Goal: Use online tool/utility: Utilize a website feature to perform a specific function

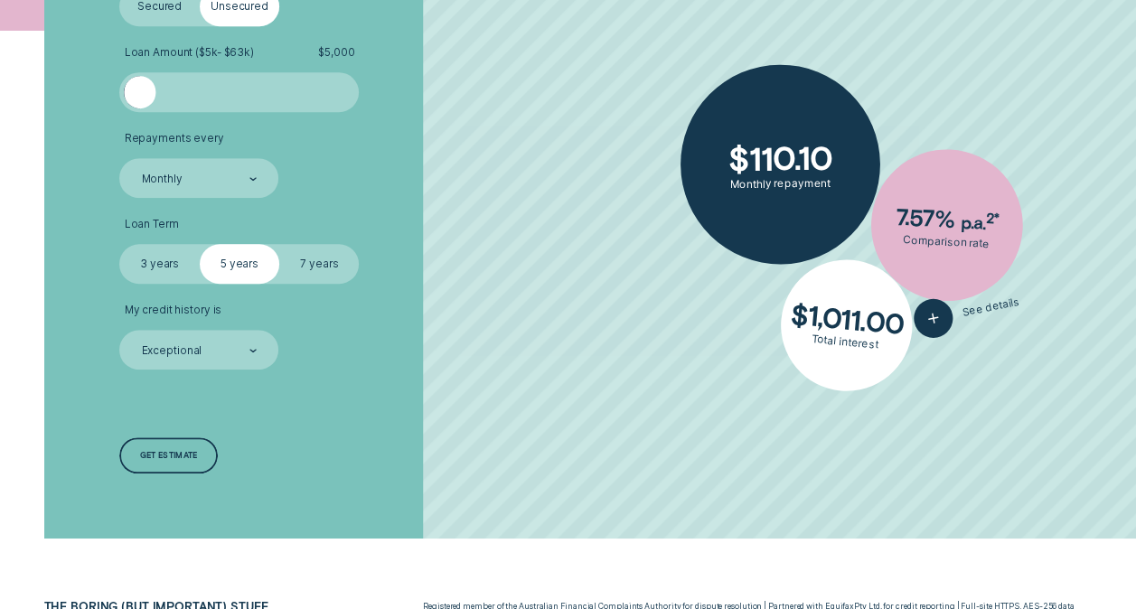
scroll to position [452, 0]
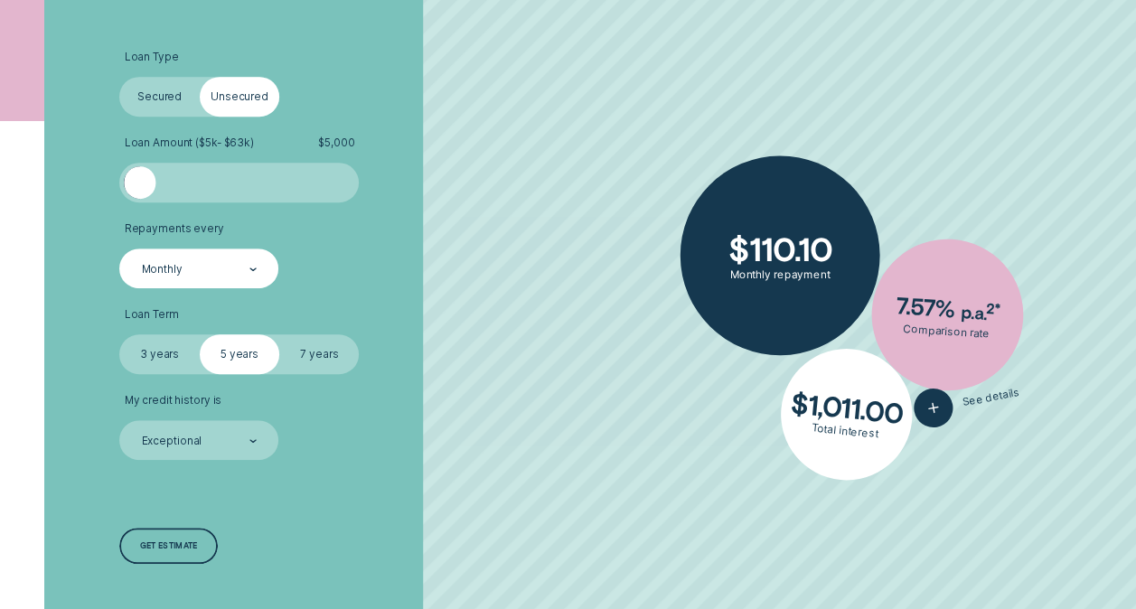
click at [243, 269] on div "Monthly" at bounding box center [198, 268] width 117 height 15
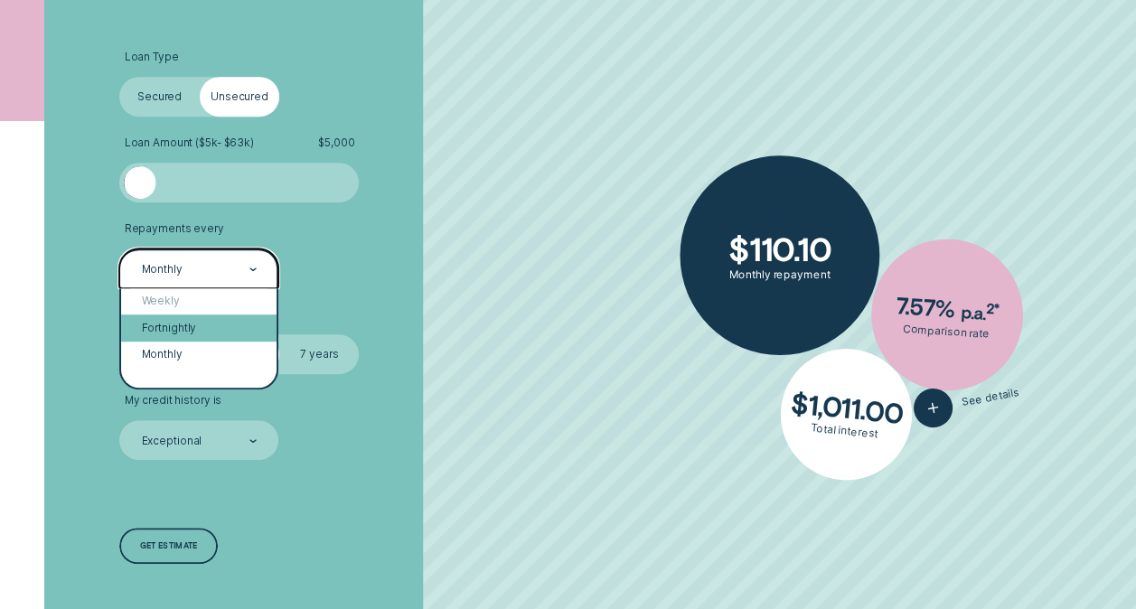
click at [221, 325] on div "Fortnightly" at bounding box center [198, 327] width 155 height 26
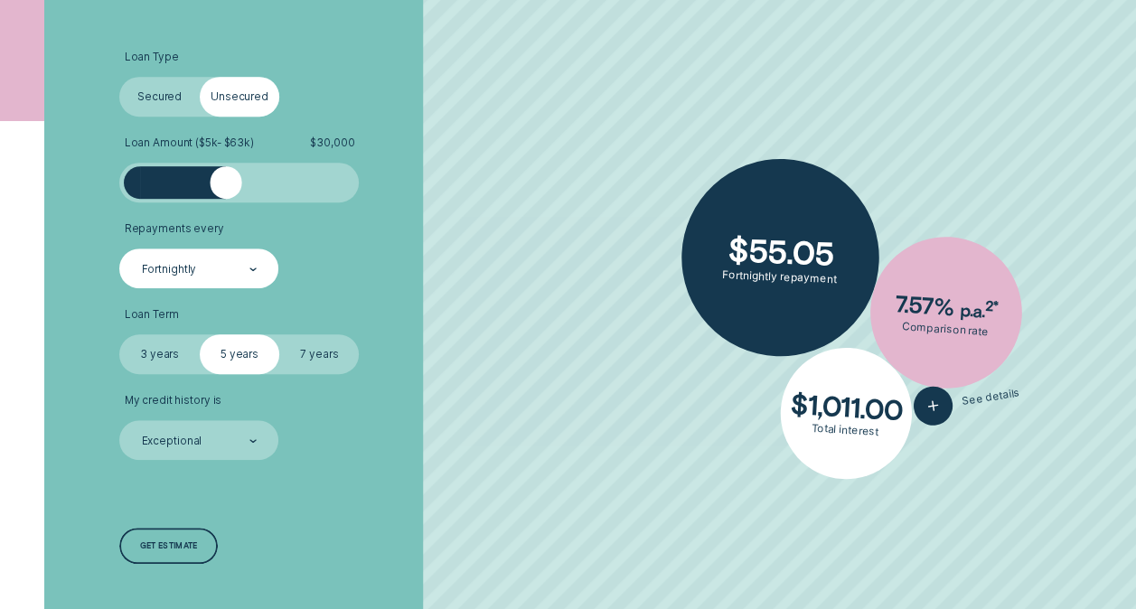
drag, startPoint x: 154, startPoint y: 183, endPoint x: 224, endPoint y: 182, distance: 69.6
click at [224, 182] on div at bounding box center [226, 182] width 32 height 32
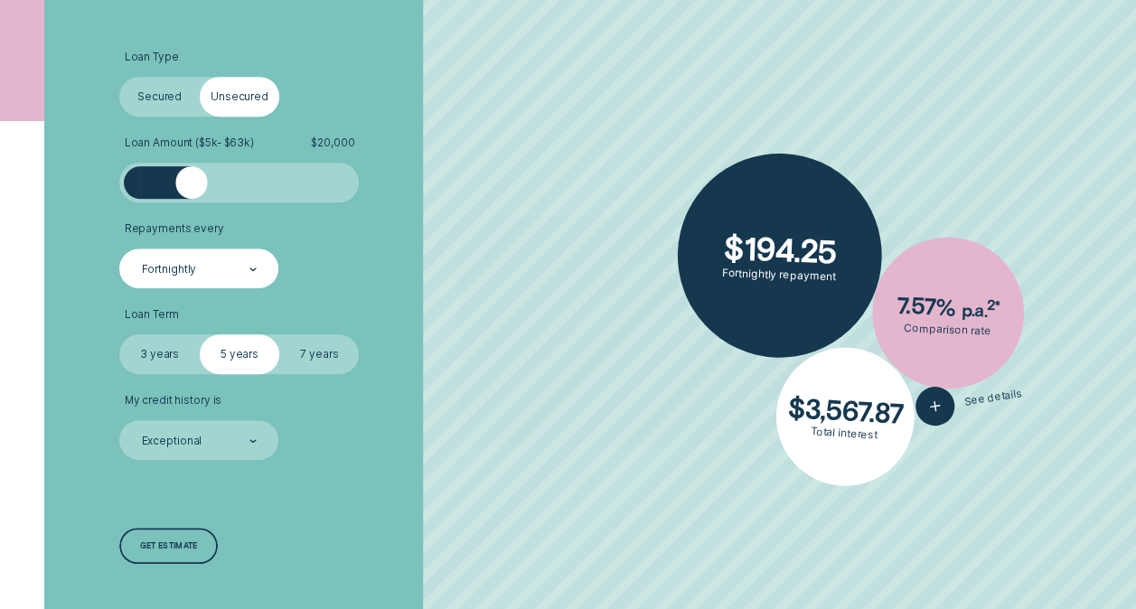
drag, startPoint x: 222, startPoint y: 179, endPoint x: 191, endPoint y: 182, distance: 31.7
click at [191, 182] on div at bounding box center [191, 182] width 32 height 32
click at [339, 360] on label "7 years" at bounding box center [319, 354] width 80 height 40
click at [279, 334] on input "7 years" at bounding box center [279, 334] width 0 height 0
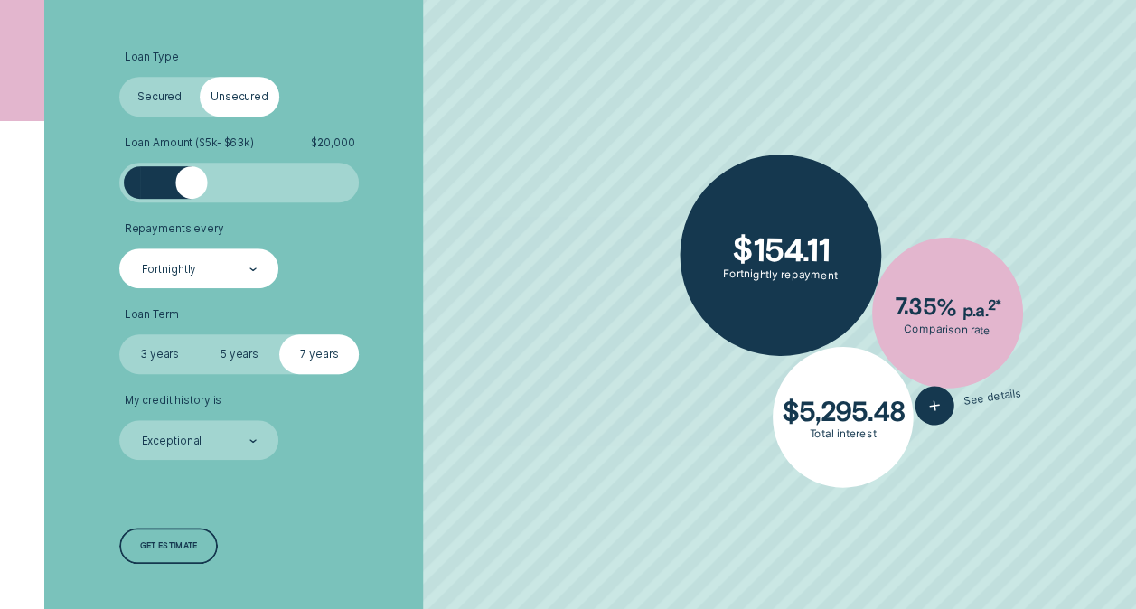
click at [238, 360] on label "5 years" at bounding box center [240, 354] width 80 height 40
click at [200, 334] on input "5 years" at bounding box center [200, 334] width 0 height 0
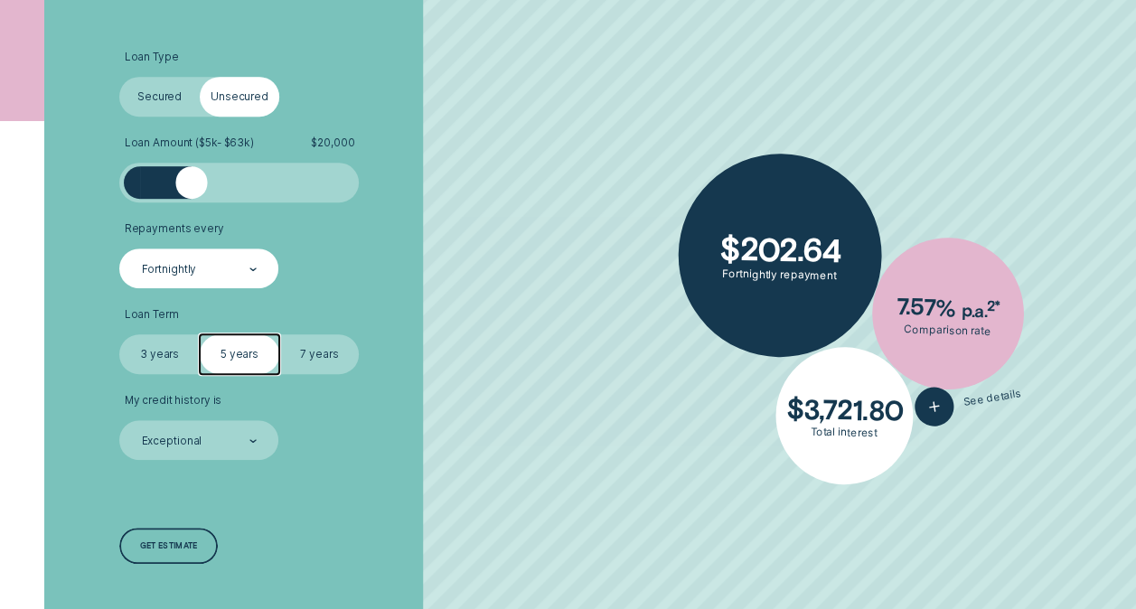
click at [324, 349] on label "7 years" at bounding box center [319, 354] width 80 height 40
click at [279, 334] on input "7 years" at bounding box center [279, 334] width 0 height 0
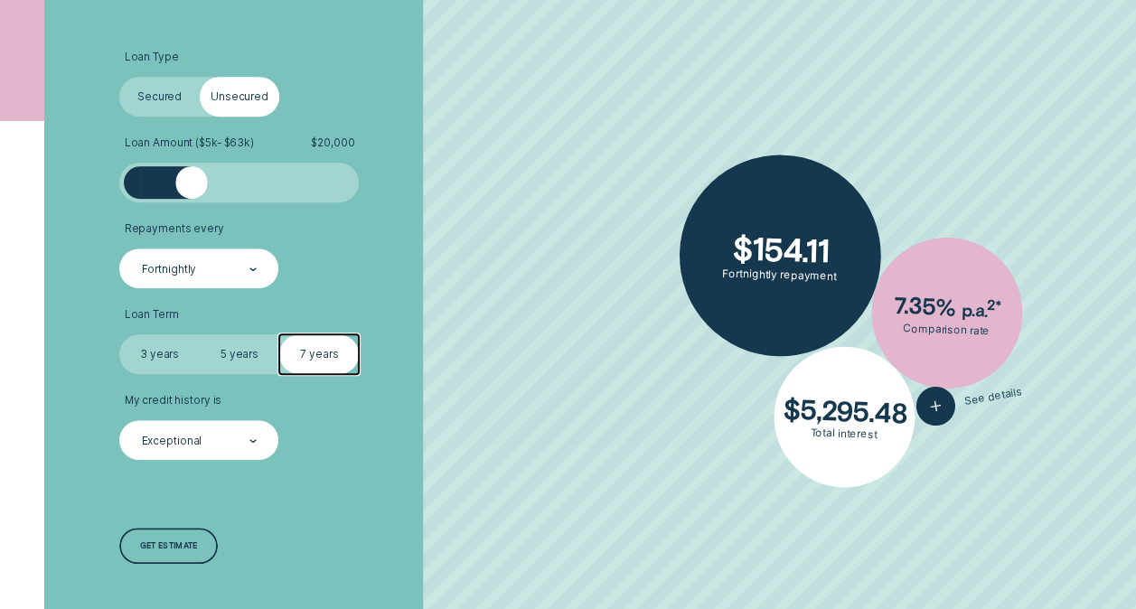
click at [240, 440] on div "Exceptional" at bounding box center [198, 440] width 117 height 15
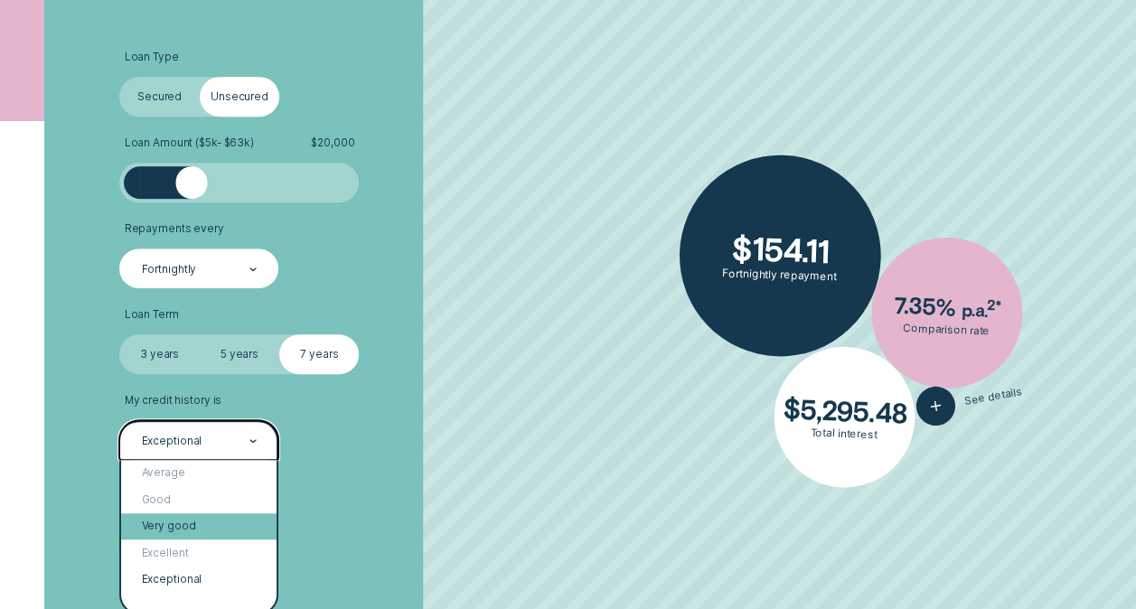
click at [205, 533] on div "Very good" at bounding box center [198, 526] width 155 height 26
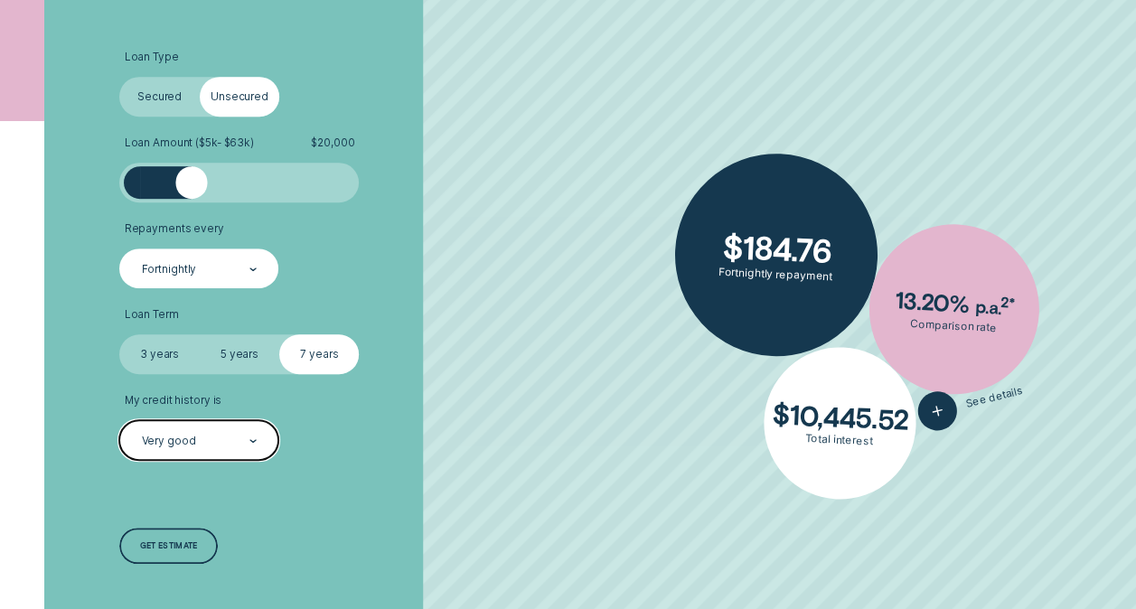
click at [238, 441] on div "Very good" at bounding box center [198, 440] width 117 height 15
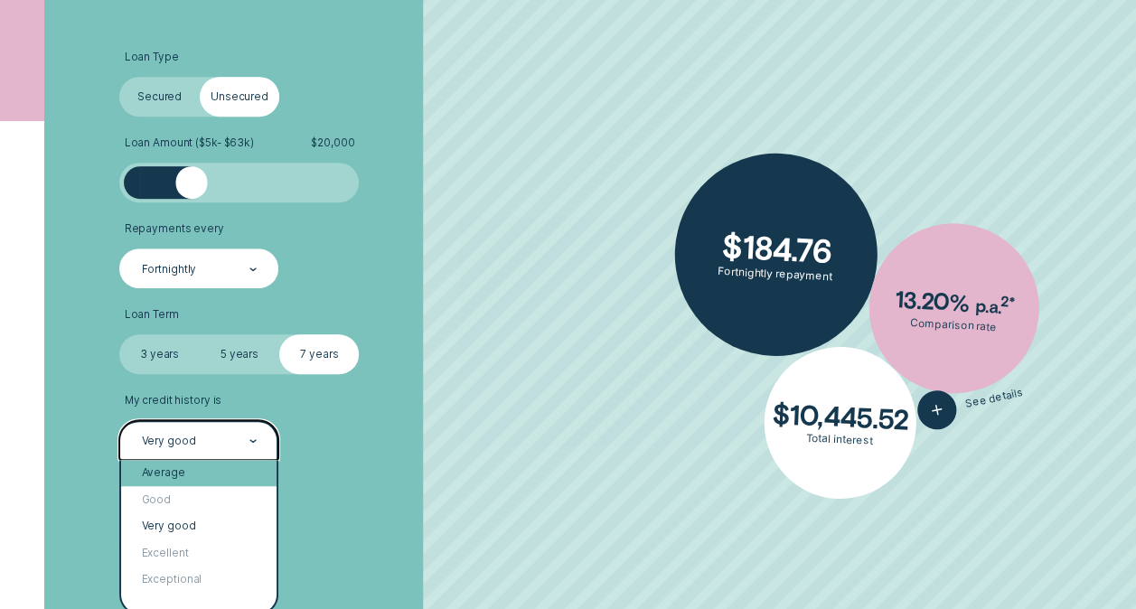
click at [192, 474] on div "Average" at bounding box center [198, 473] width 155 height 26
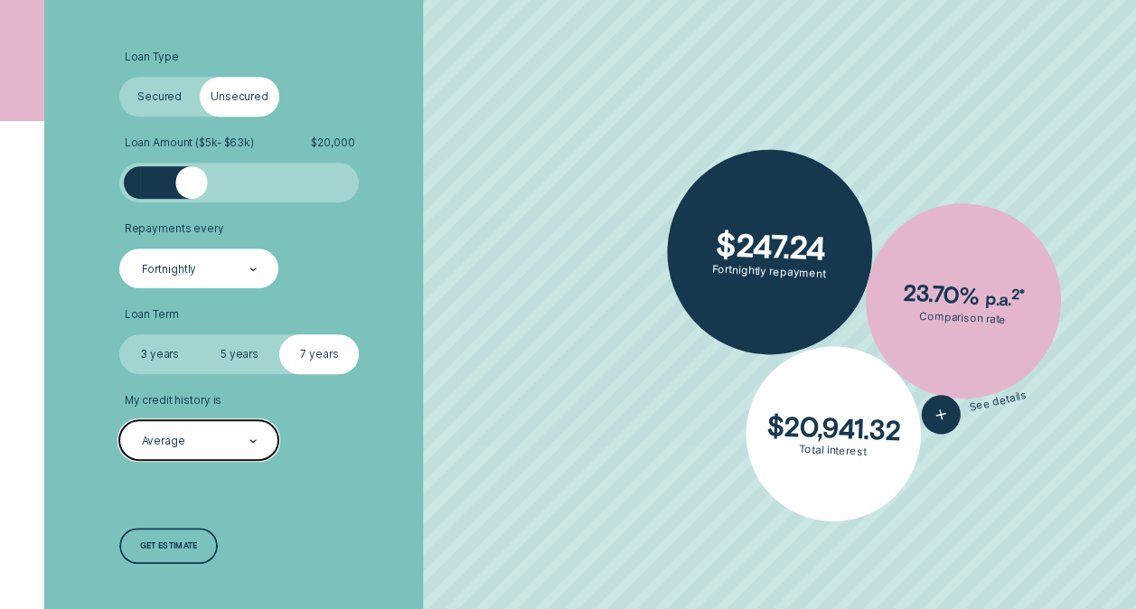
click at [260, 443] on div "Average" at bounding box center [198, 440] width 159 height 40
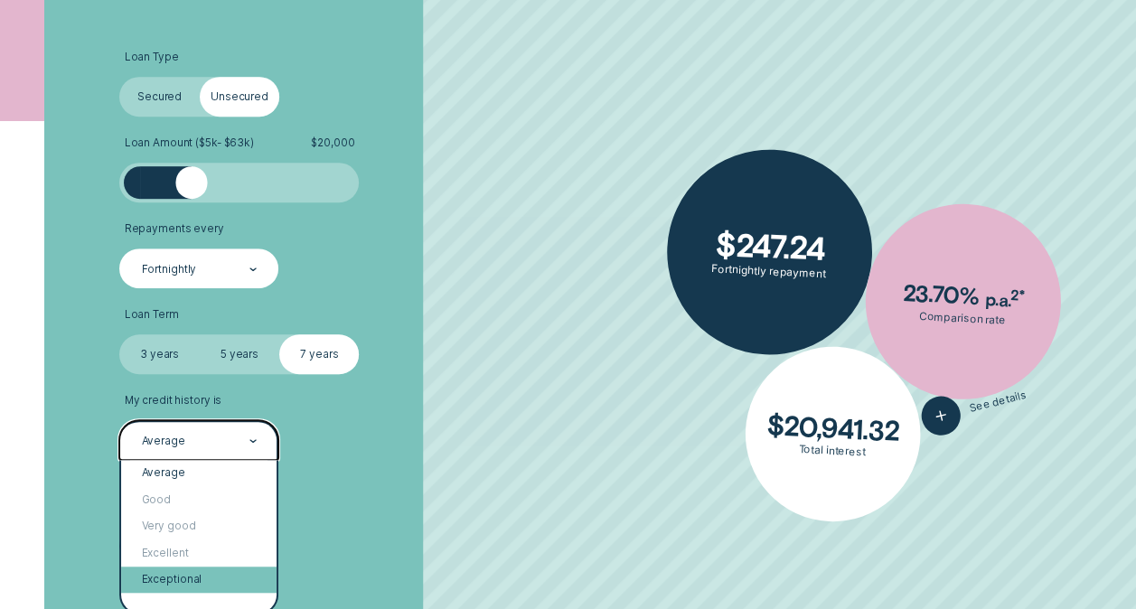
click at [186, 577] on div "Exceptional" at bounding box center [198, 579] width 155 height 26
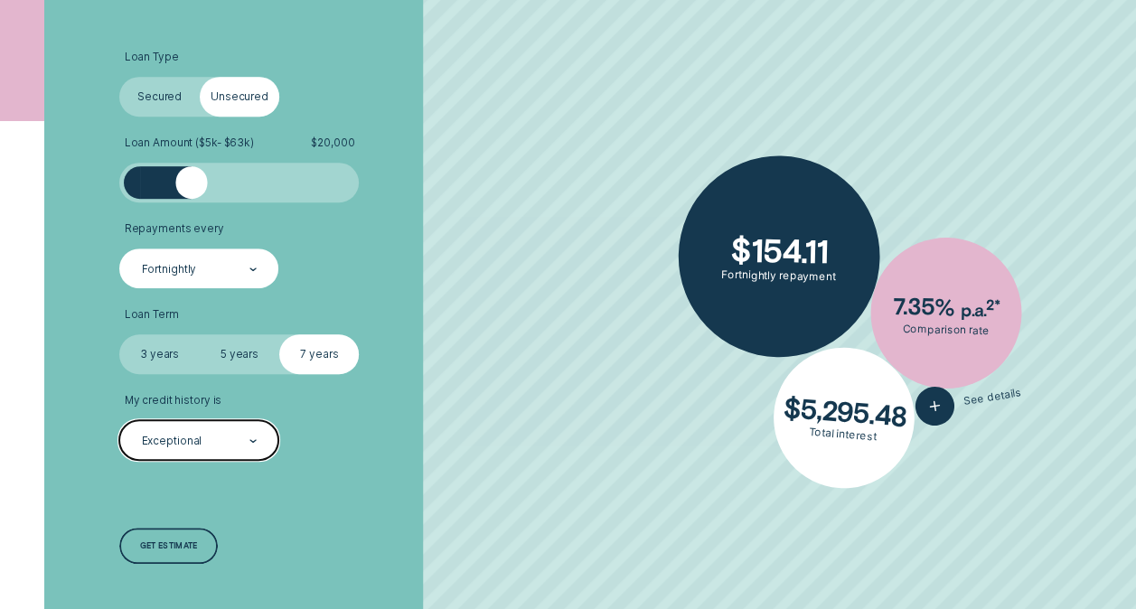
click at [262, 439] on div "Exceptional" at bounding box center [198, 440] width 159 height 40
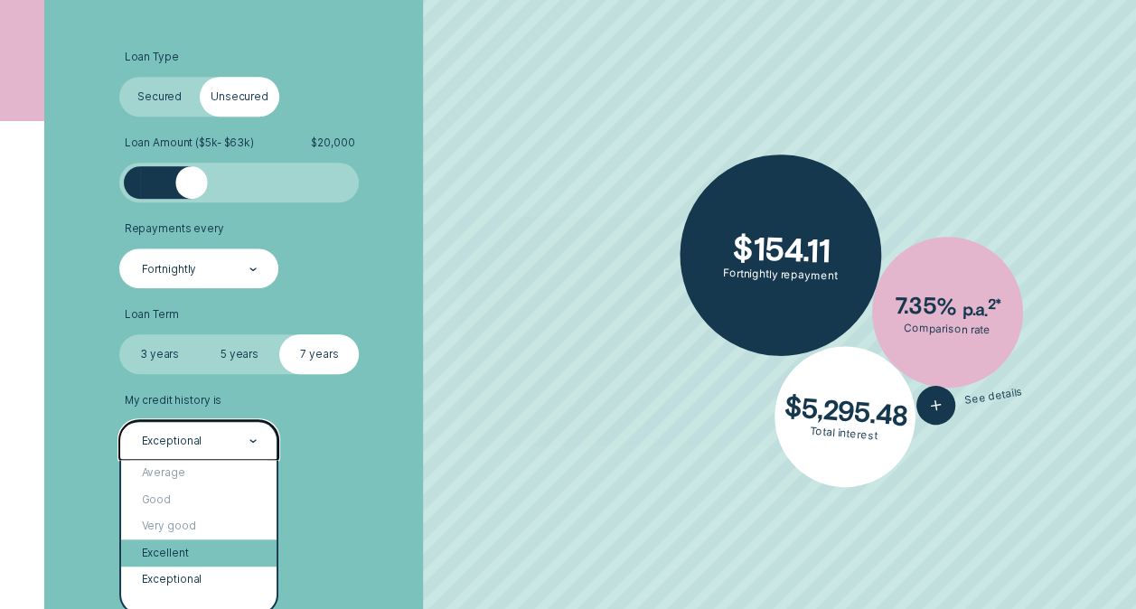
click at [192, 550] on div "Excellent" at bounding box center [198, 552] width 155 height 26
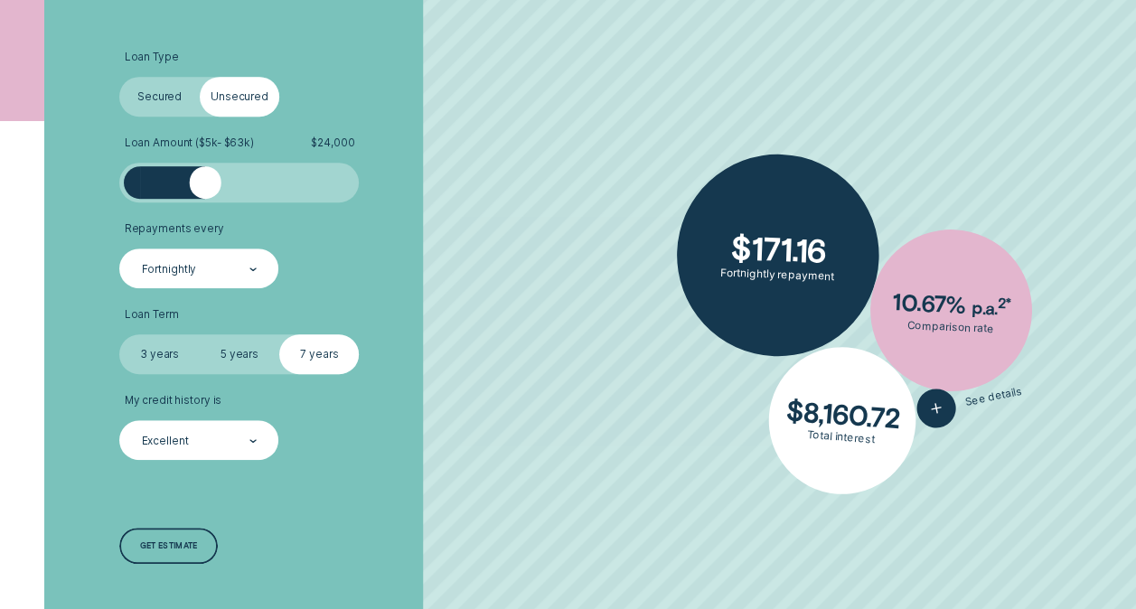
drag, startPoint x: 193, startPoint y: 179, endPoint x: 206, endPoint y: 183, distance: 13.2
click at [206, 183] on div at bounding box center [205, 182] width 32 height 32
drag, startPoint x: 206, startPoint y: 184, endPoint x: 192, endPoint y: 190, distance: 15.4
click at [192, 190] on div at bounding box center [191, 182] width 32 height 32
click at [173, 97] on label "Secured" at bounding box center [159, 97] width 80 height 40
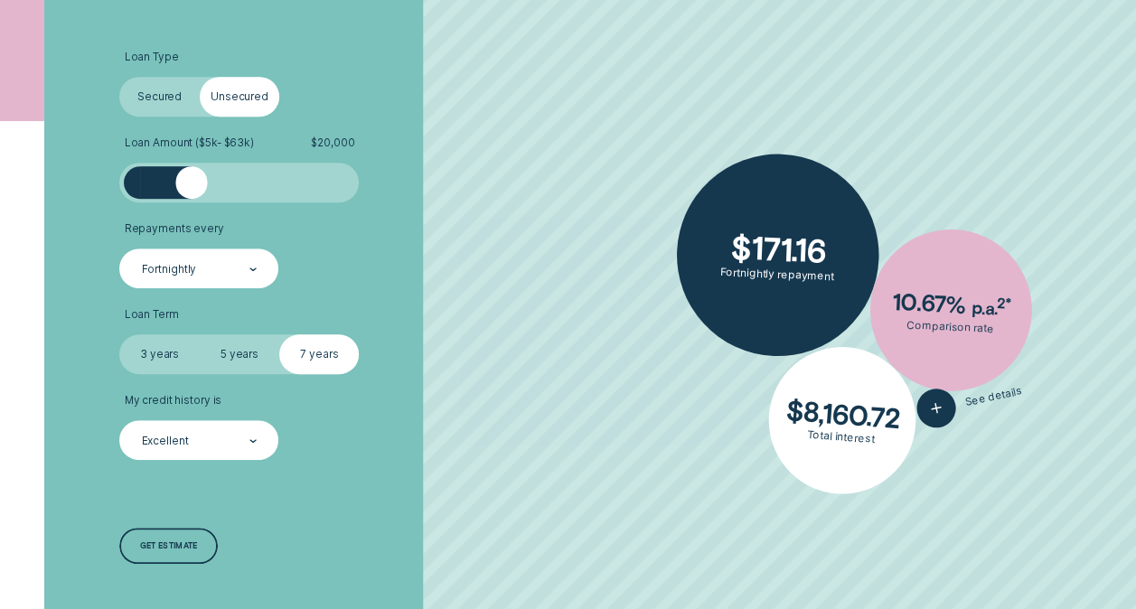
click at [119, 77] on input "Secured" at bounding box center [119, 77] width 0 height 0
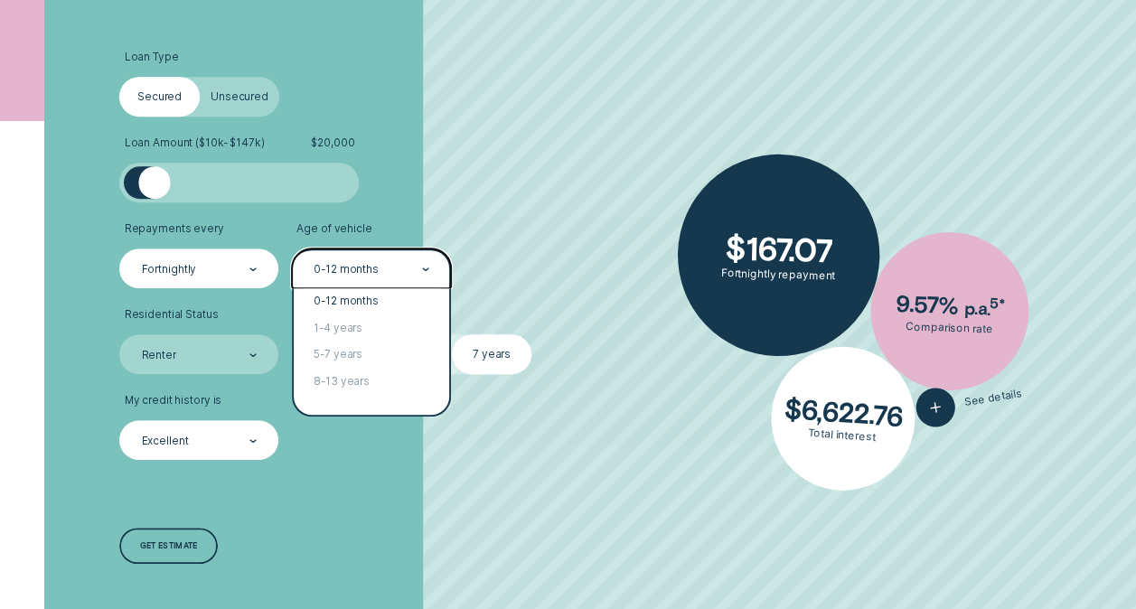
click at [364, 269] on div "0-12 months" at bounding box center [346, 270] width 65 height 14
click at [347, 360] on div "5-7 years" at bounding box center [371, 355] width 155 height 26
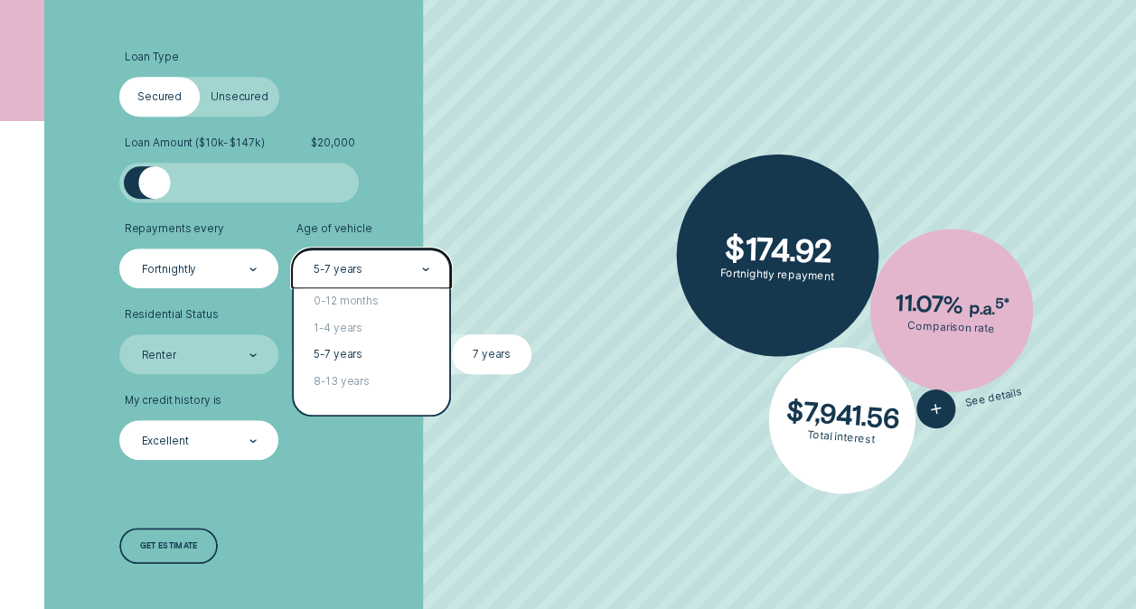
click at [424, 266] on div at bounding box center [425, 269] width 7 height 38
click at [382, 374] on div "8-13 years" at bounding box center [371, 381] width 155 height 26
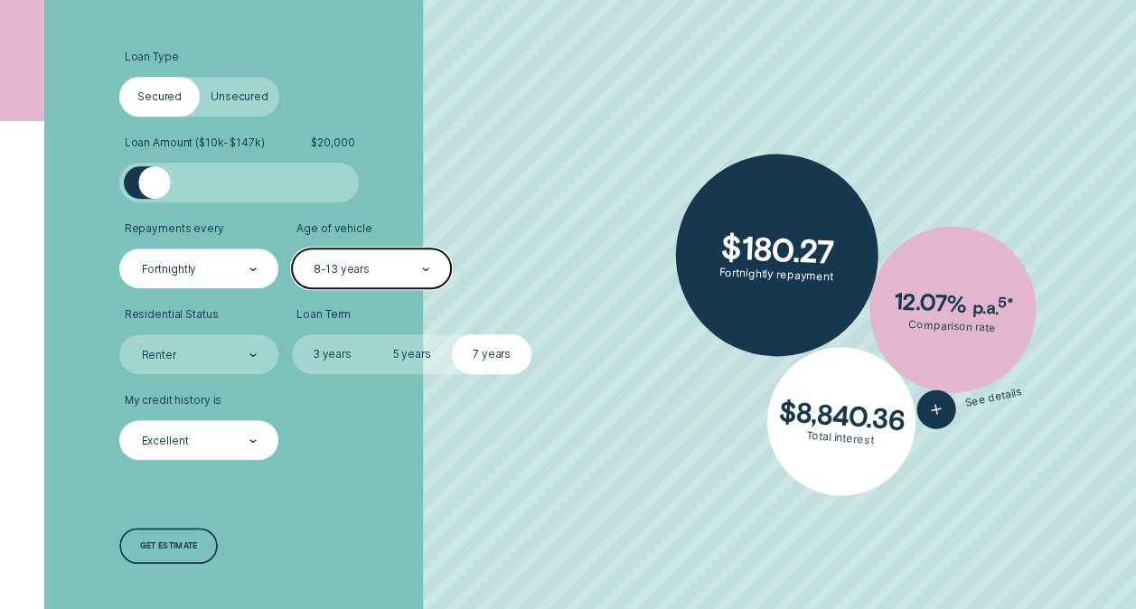
click at [242, 267] on div "Fortnightly" at bounding box center [198, 268] width 117 height 15
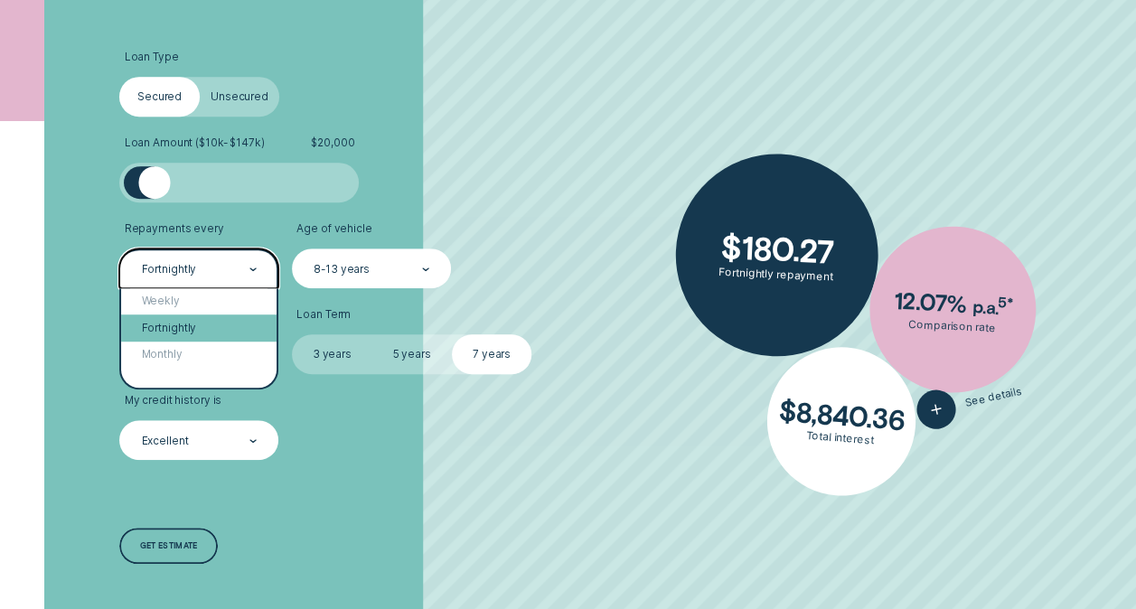
click at [211, 334] on div "Fortnightly" at bounding box center [198, 327] width 155 height 26
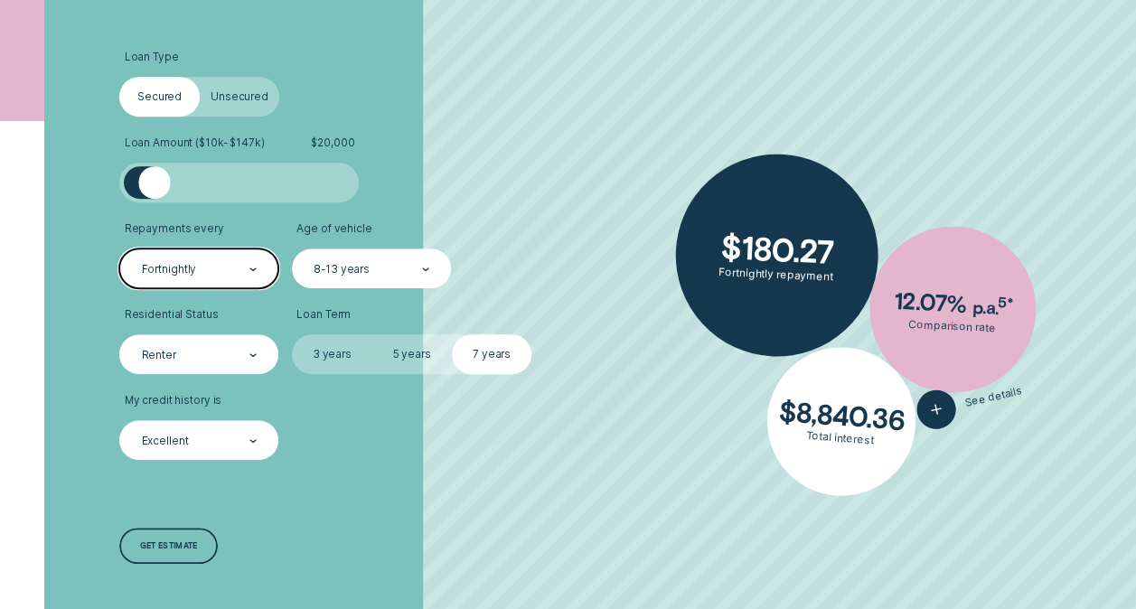
click at [194, 351] on div "Renter" at bounding box center [198, 354] width 117 height 15
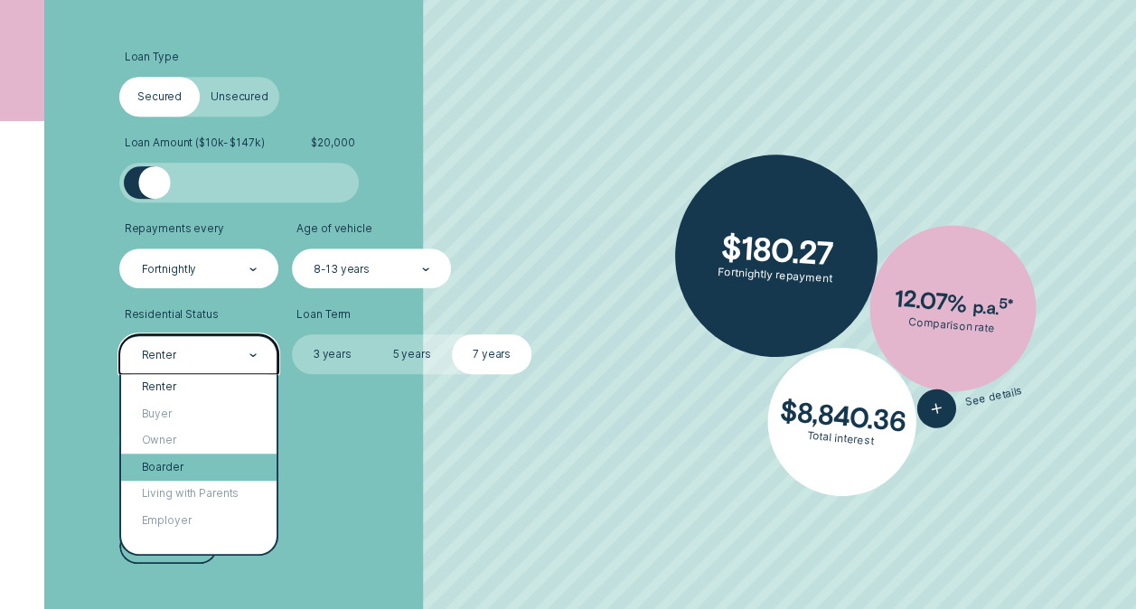
click at [166, 464] on div "Boarder" at bounding box center [198, 467] width 155 height 26
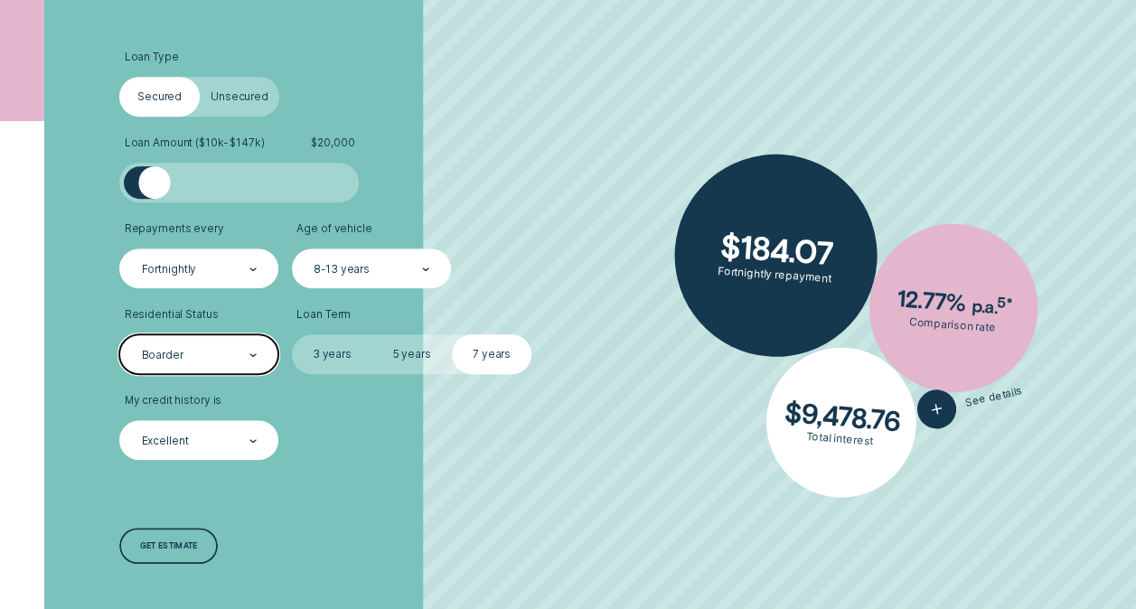
click at [423, 349] on label "5 years" at bounding box center [411, 354] width 80 height 40
click at [371, 334] on input "5 years" at bounding box center [371, 334] width 0 height 0
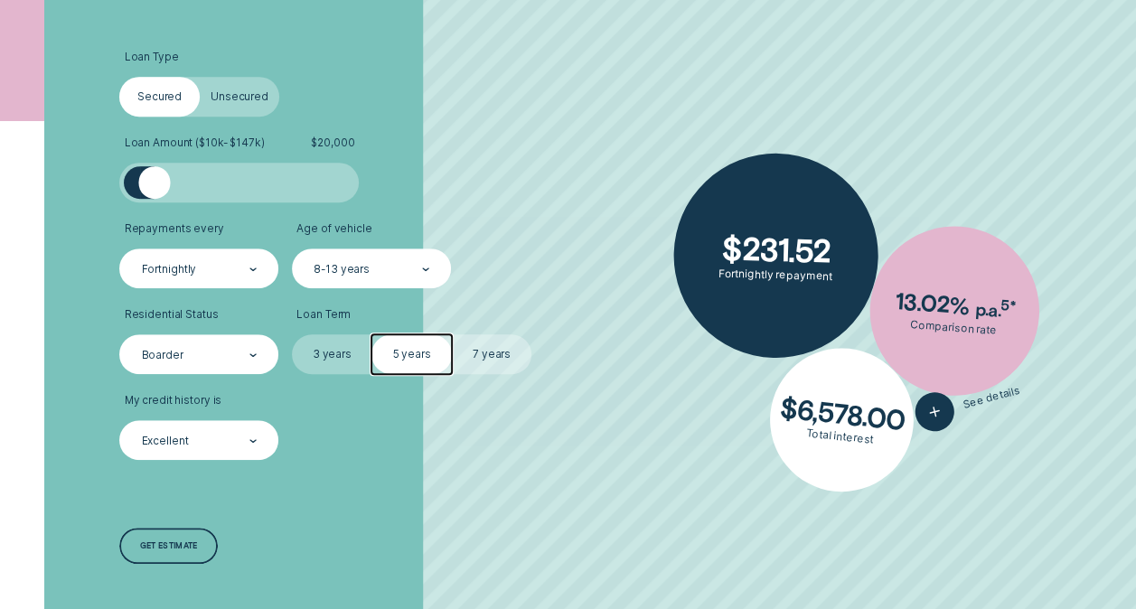
click at [407, 264] on div "8-13 years" at bounding box center [370, 268] width 117 height 15
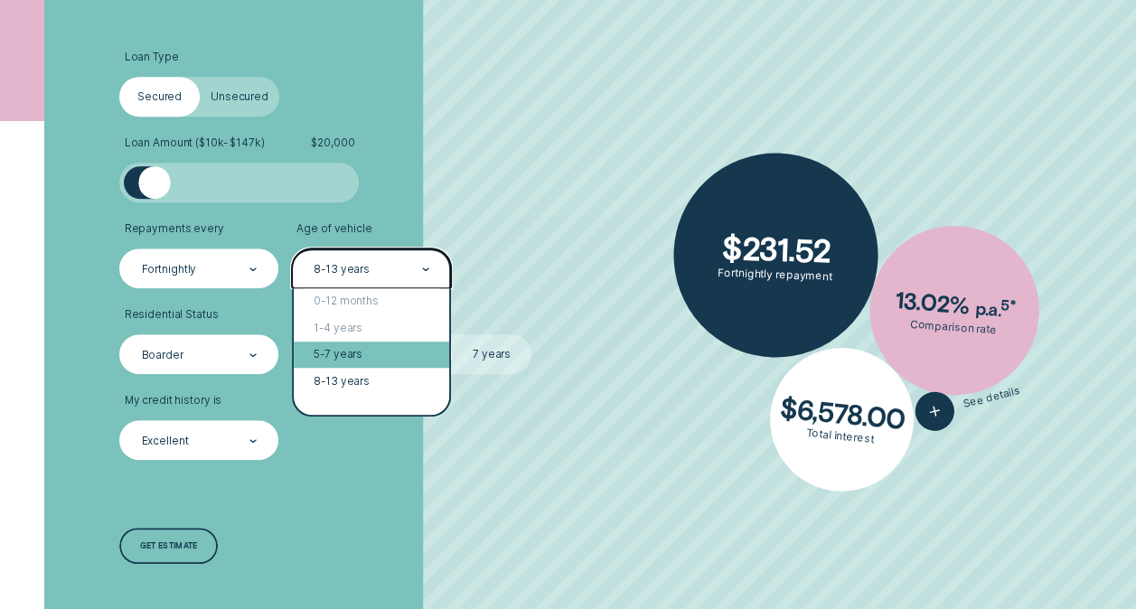
click at [377, 345] on div "5-7 years" at bounding box center [371, 355] width 155 height 26
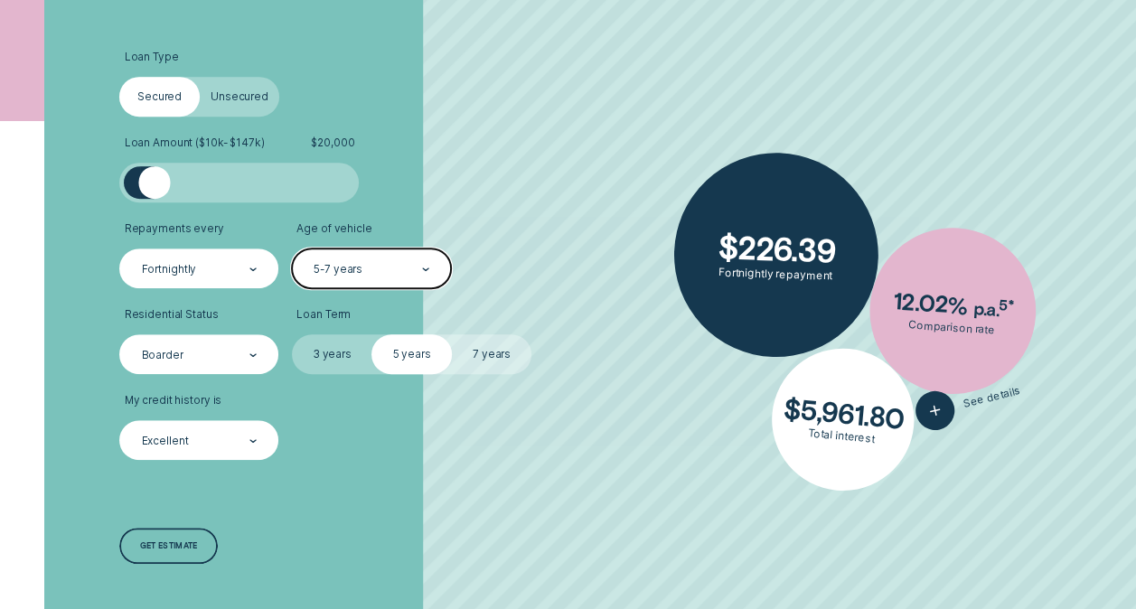
click at [413, 273] on div "5-7 years" at bounding box center [370, 268] width 117 height 15
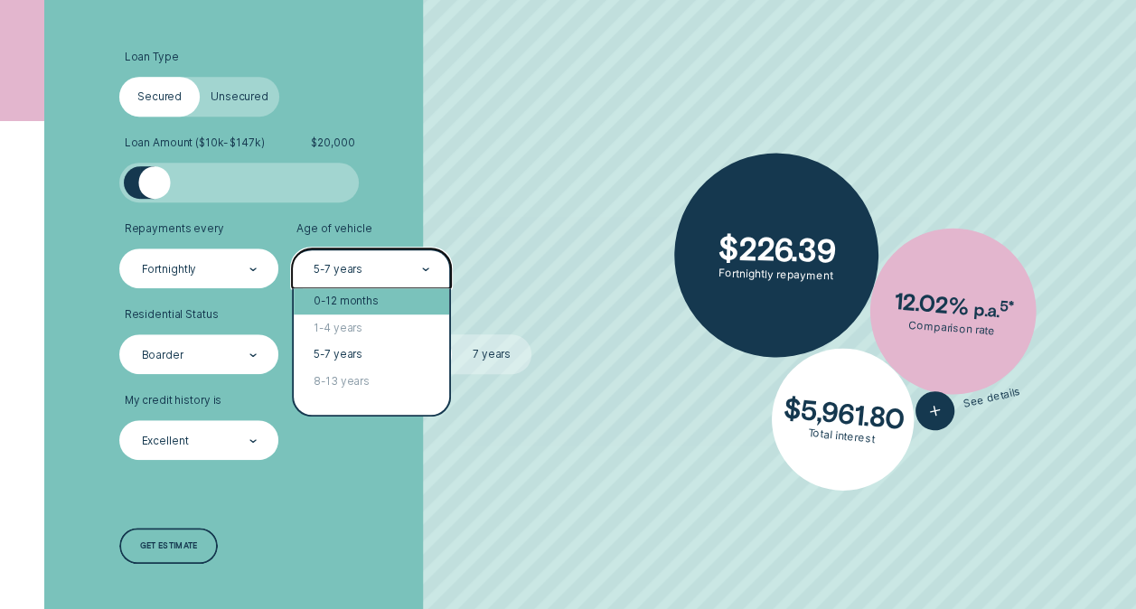
click at [401, 304] on div "0-12 months" at bounding box center [371, 301] width 155 height 26
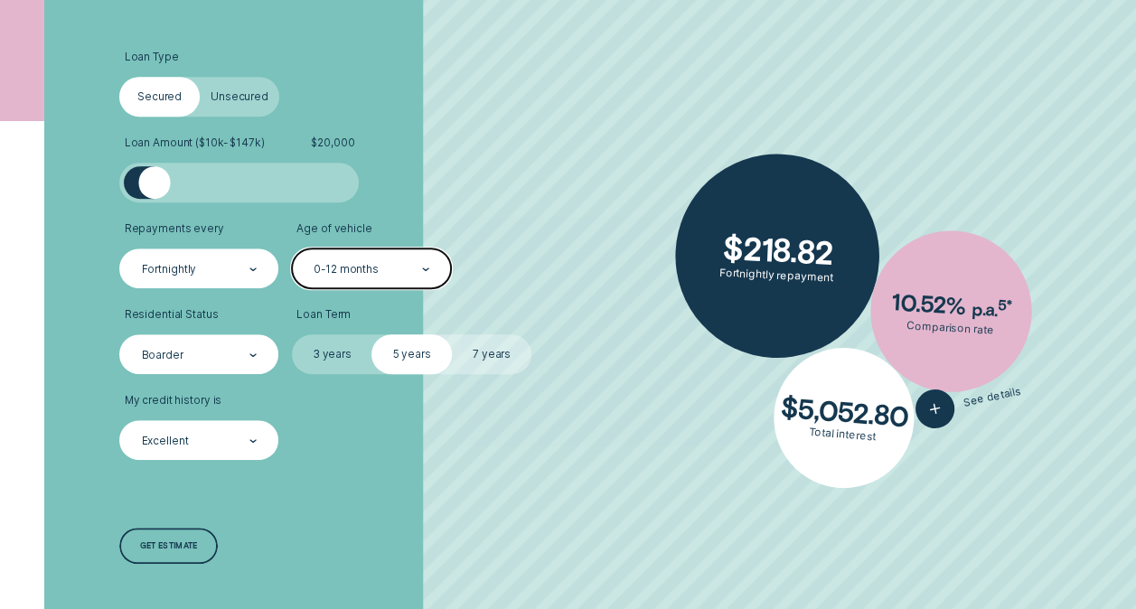
click at [253, 95] on label "Unsecured" at bounding box center [240, 97] width 80 height 40
click at [200, 77] on input "Unsecured" at bounding box center [200, 77] width 0 height 0
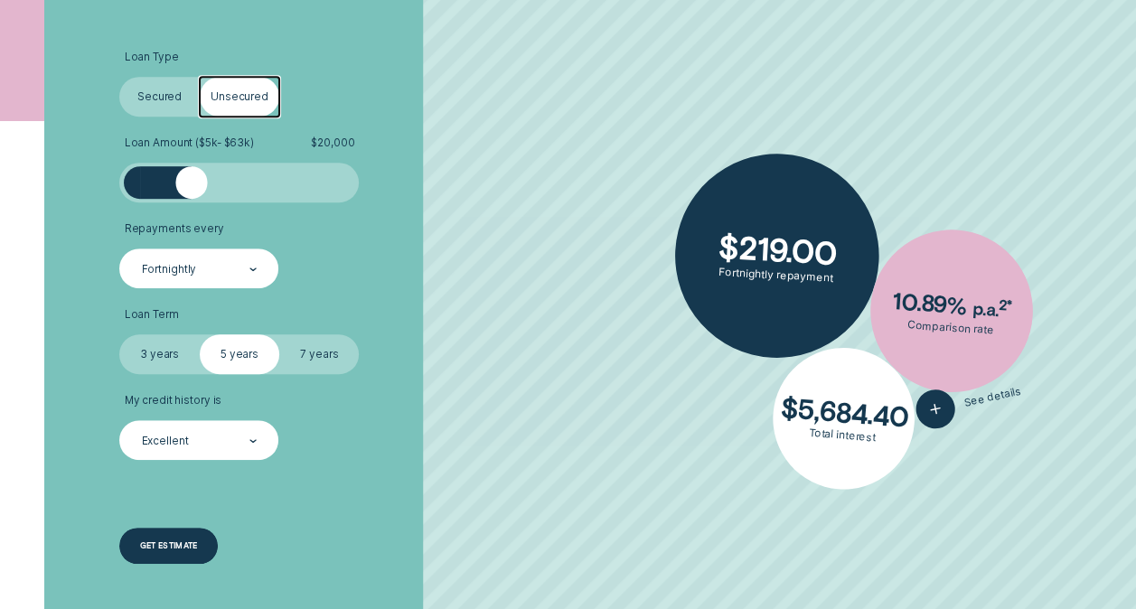
click at [202, 542] on div "Get estimate" at bounding box center [168, 546] width 98 height 36
